Goal: Register for event/course

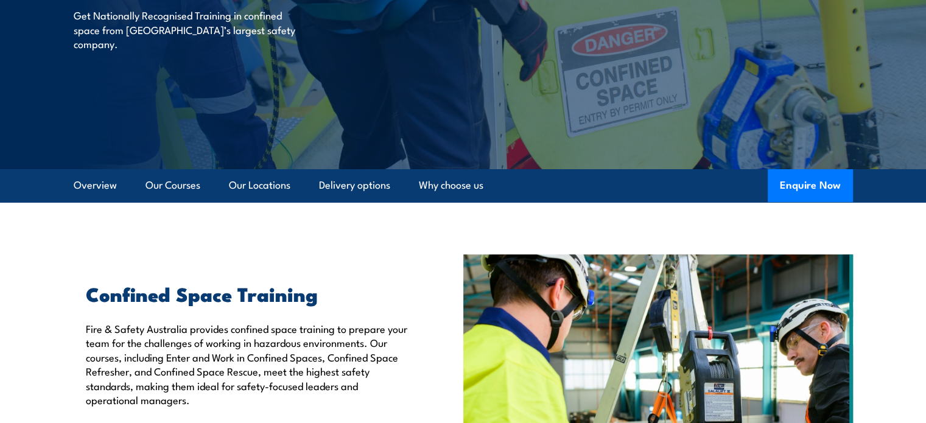
scroll to position [183, 0]
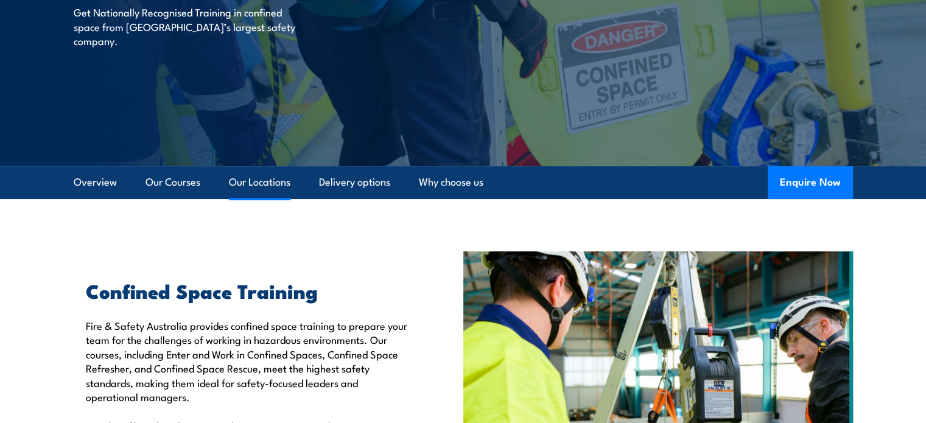
click at [269, 183] on link "Our Locations" at bounding box center [260, 182] width 62 height 32
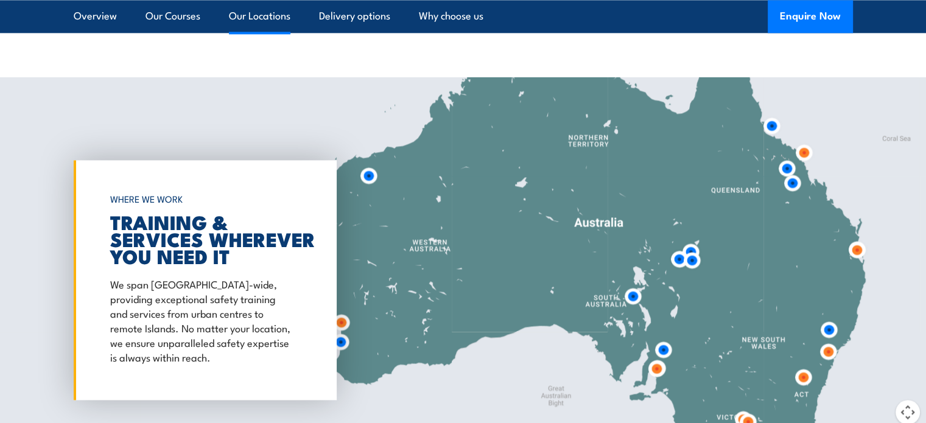
scroll to position [1726, 0]
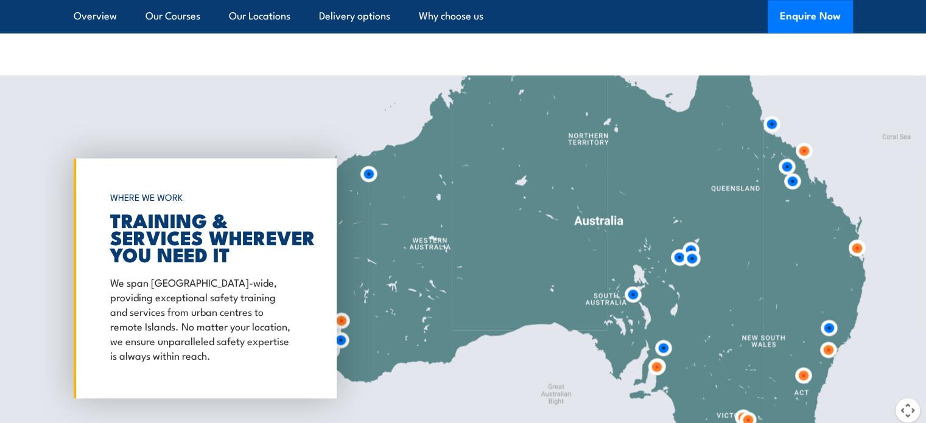
click at [829, 350] on img at bounding box center [828, 350] width 23 height 23
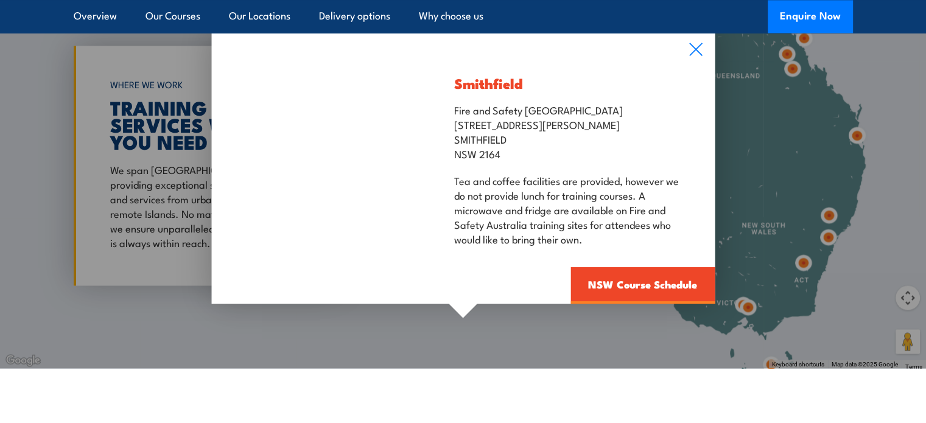
scroll to position [1848, 0]
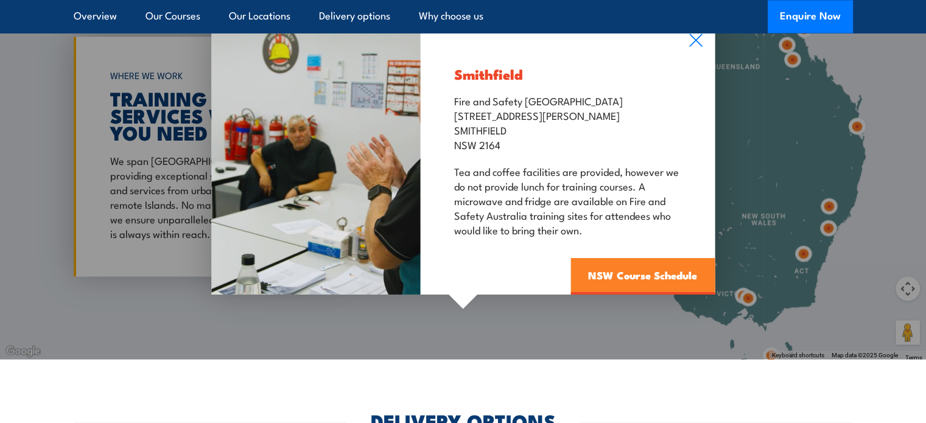
click at [652, 279] on link "NSW Course Schedule" at bounding box center [643, 276] width 144 height 37
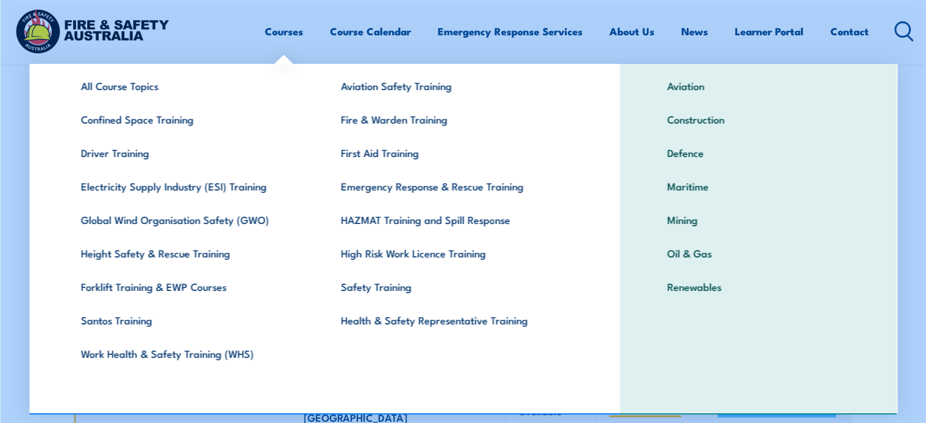
scroll to position [63, 0]
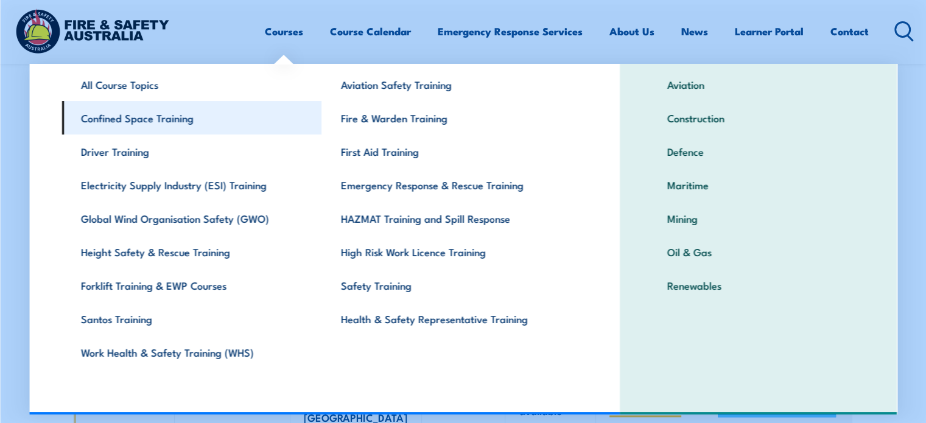
click at [138, 119] on link "Confined Space Training" at bounding box center [192, 117] width 260 height 33
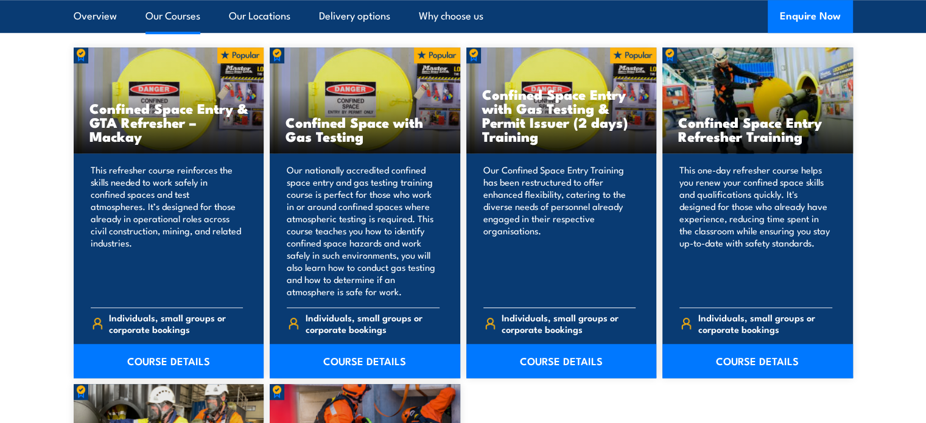
scroll to position [974, 0]
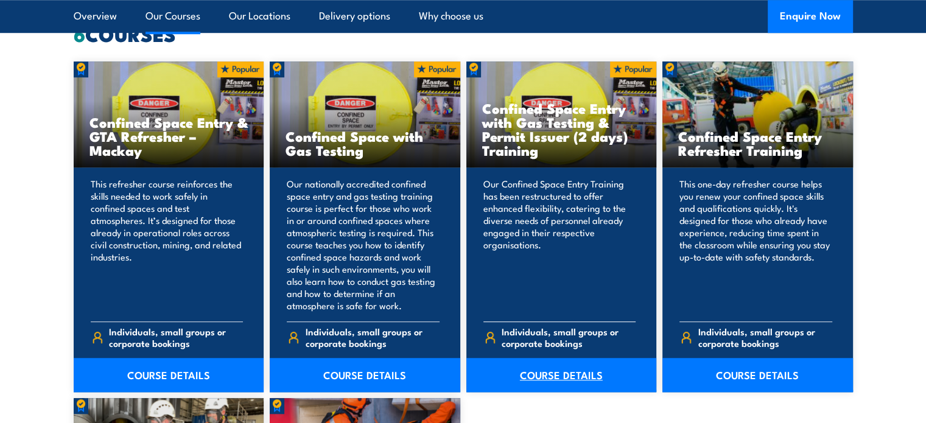
click at [543, 371] on link "COURSE DETAILS" at bounding box center [561, 375] width 191 height 34
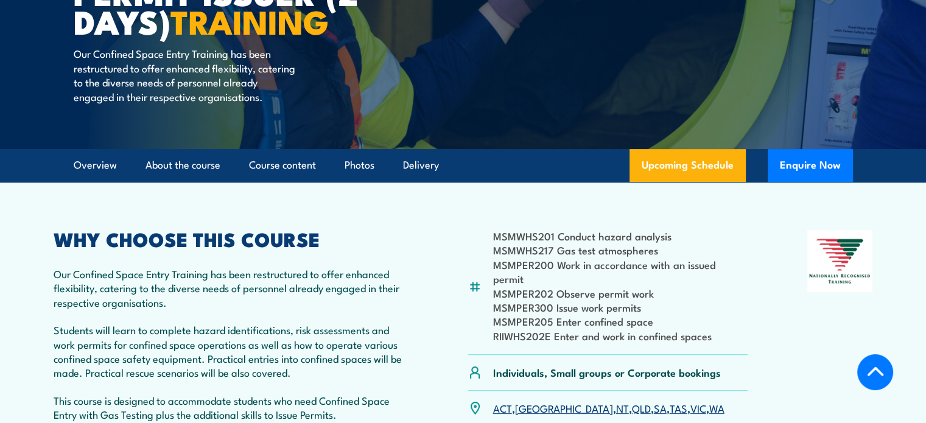
scroll to position [183, 0]
